Goal: Information Seeking & Learning: Learn about a topic

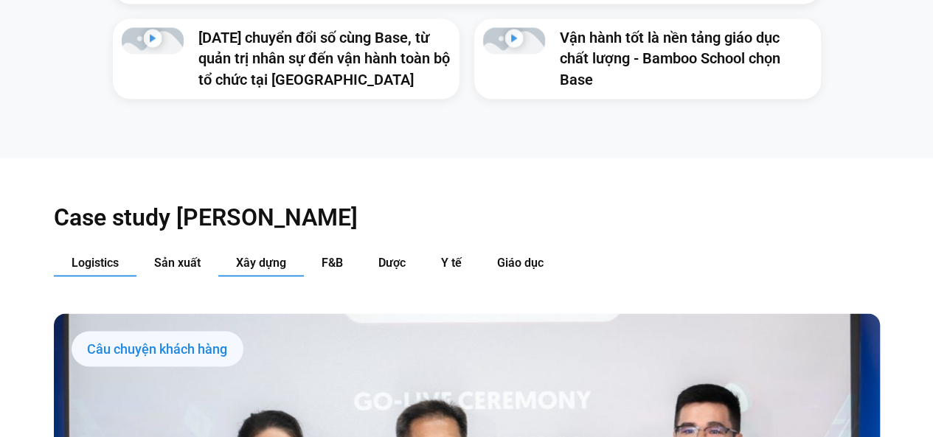
scroll to position [1322, 0]
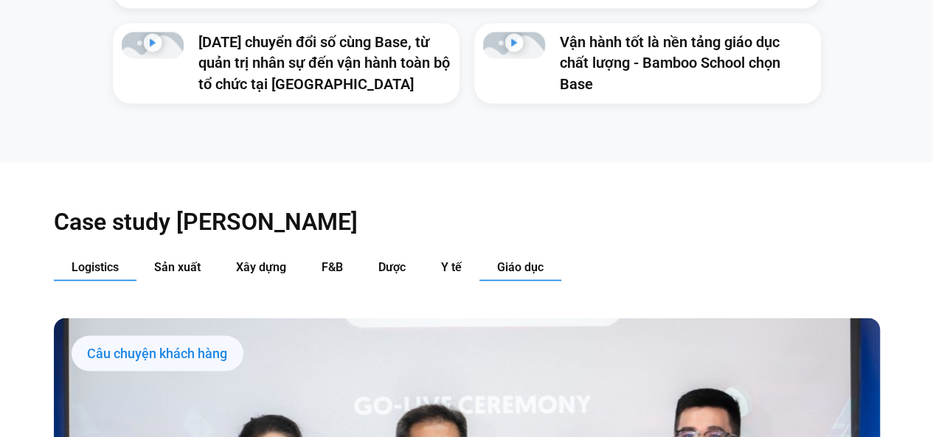
click at [518, 254] on button "Giáo dục" at bounding box center [520, 267] width 82 height 27
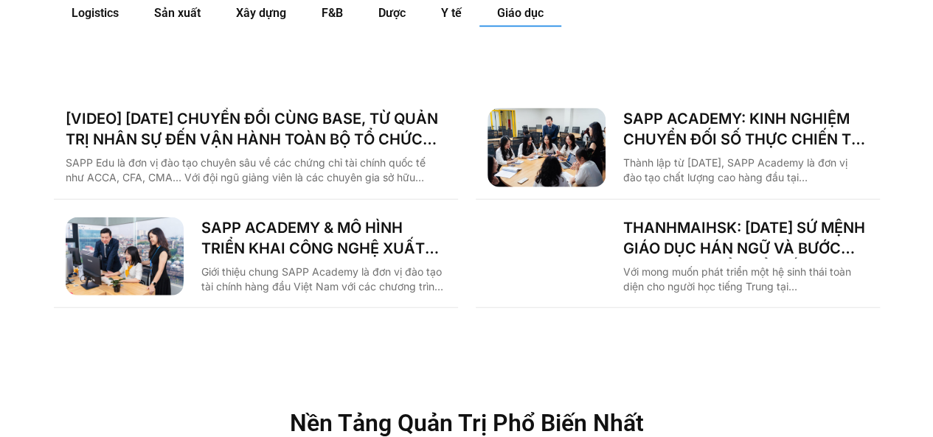
scroll to position [1572, 0]
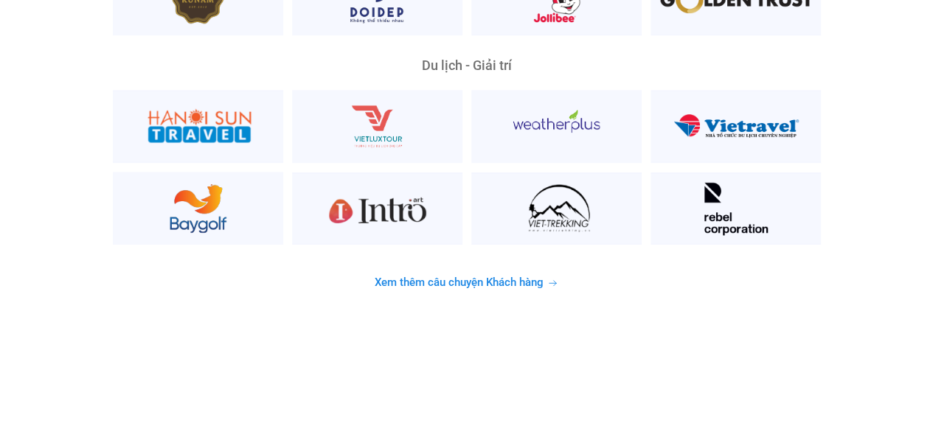
click at [473, 277] on span "Xem thêm câu chuyện Khách hàng" at bounding box center [459, 282] width 169 height 11
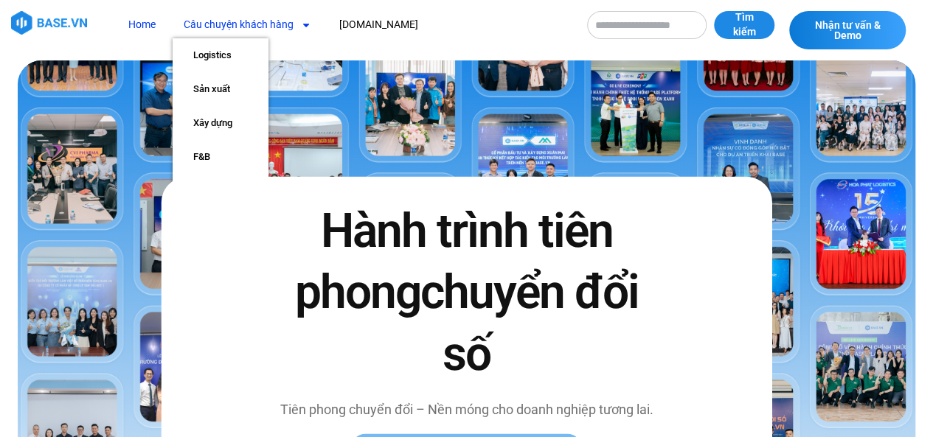
click at [264, 24] on link "Câu chuyện khách hàng" at bounding box center [248, 24] width 150 height 27
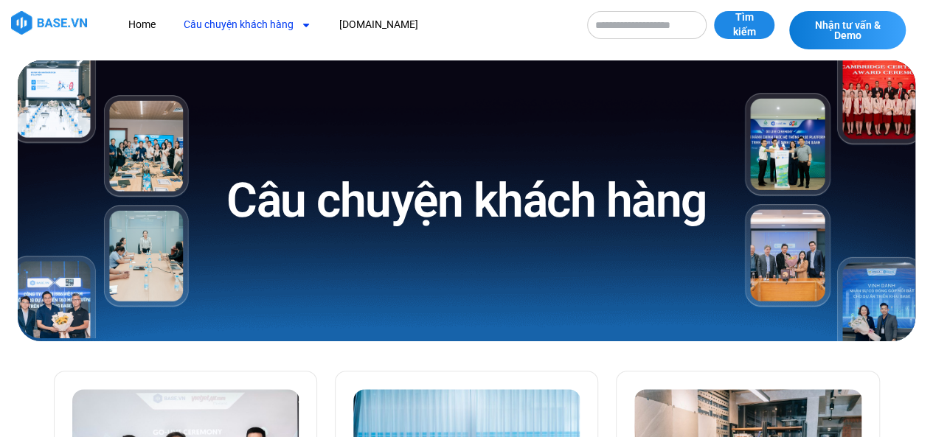
click at [622, 22] on input "Tìm kiếm" at bounding box center [646, 25] width 119 height 28
type input "******"
click at [714, 11] on button "Tìm kiếm" at bounding box center [744, 25] width 60 height 28
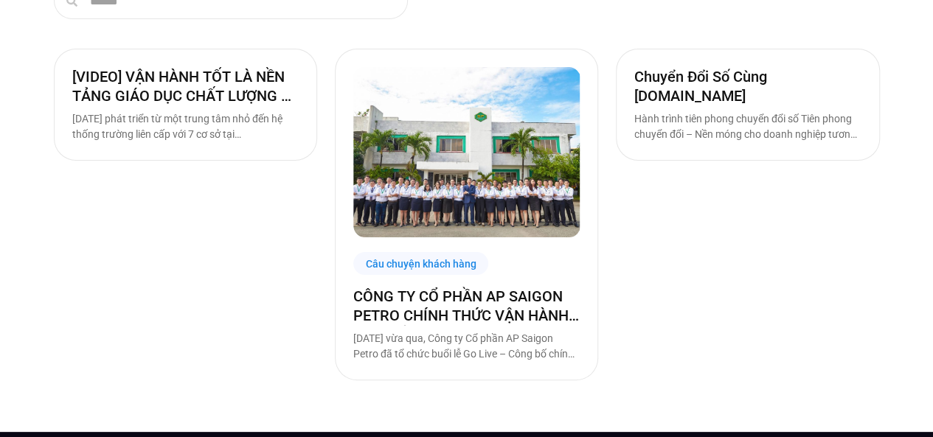
scroll to position [184, 0]
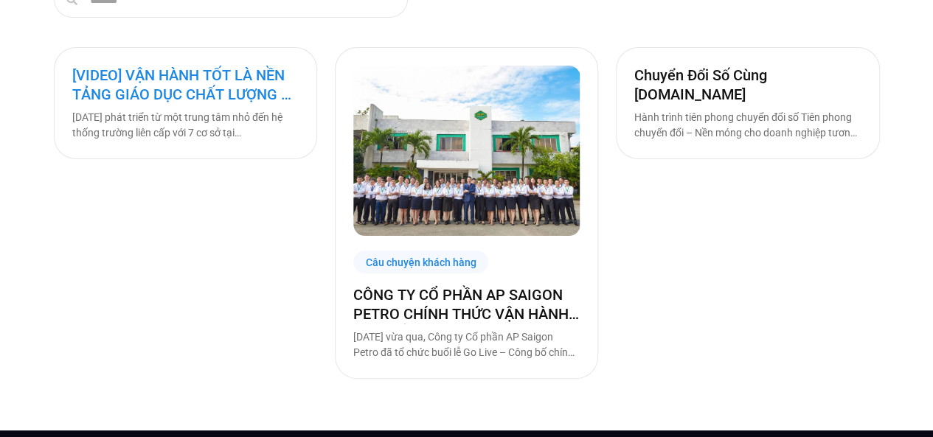
click at [223, 97] on link "[VIDEO] VẬN HÀNH TỐT LÀ NỀN TẢNG GIÁO DỤC CHẤT LƯỢNG – BAMBOO SCHOOL CHỌN BASE" at bounding box center [185, 85] width 226 height 38
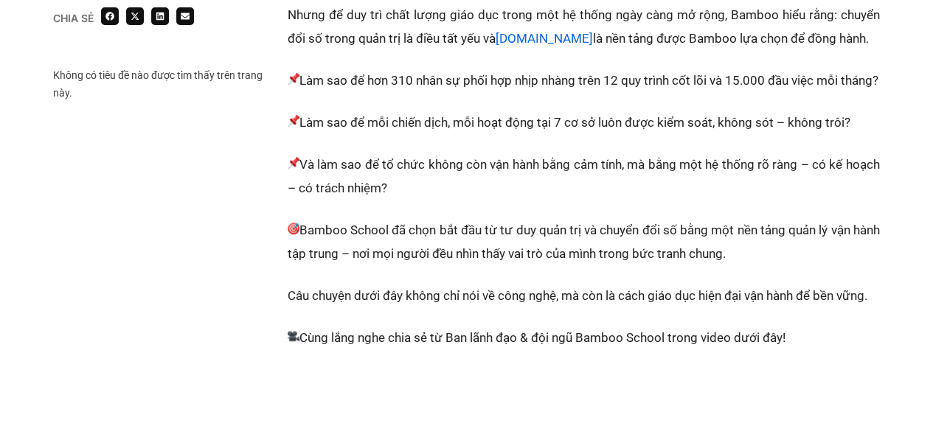
scroll to position [481, 0]
drag, startPoint x: 416, startPoint y: 80, endPoint x: 631, endPoint y: 114, distance: 217.4
click at [631, 93] on p "Làm sao để hơn 310 nhân sự phối hợp nhịp nhàng trên 12 quy trình cốt lõi và 15.…" at bounding box center [584, 81] width 592 height 24
click at [538, 173] on div "20 năm phát triển từ một trung tâm nhỏ đến hệ thống trường liên cấp với 7 cơ sở…" at bounding box center [584, 365] width 592 height 903
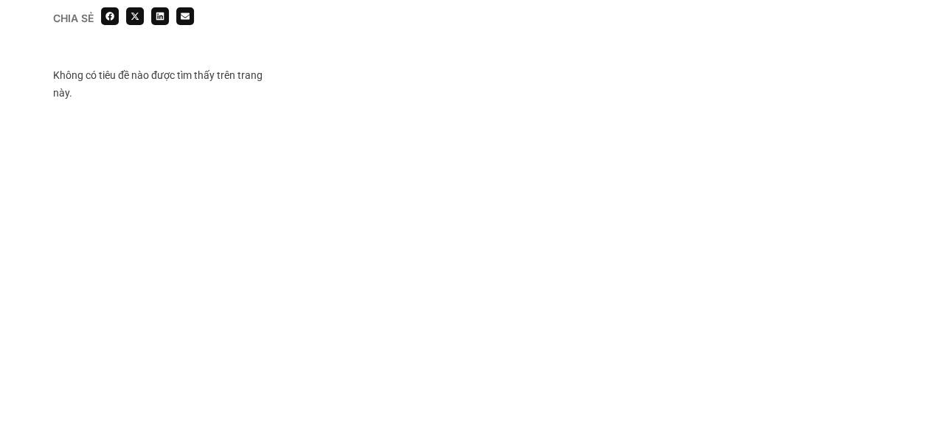
scroll to position [862, 0]
